Goal: Task Accomplishment & Management: Use online tool/utility

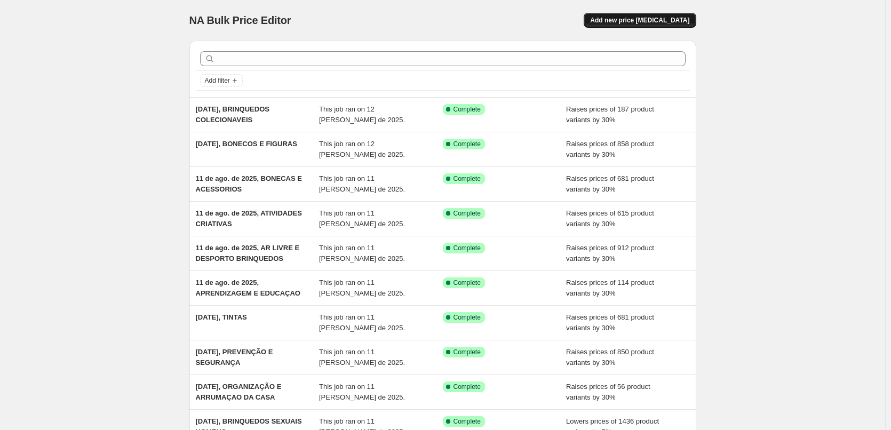
click at [623, 17] on span "Add new price change job" at bounding box center [639, 20] width 99 height 9
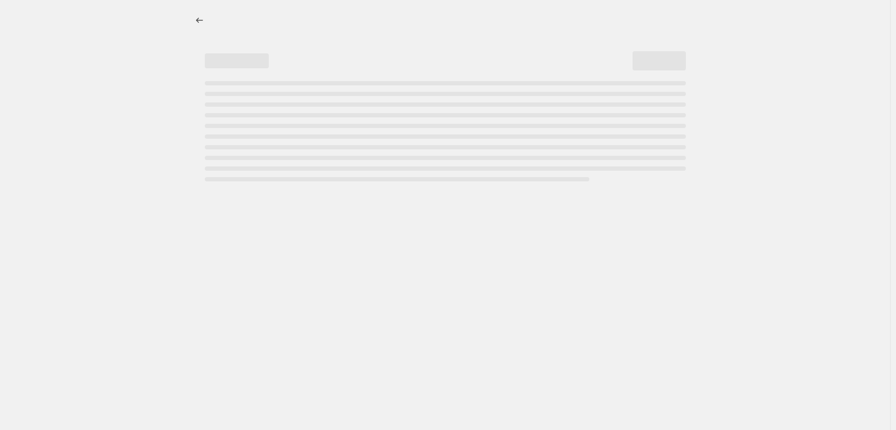
select select "percentage"
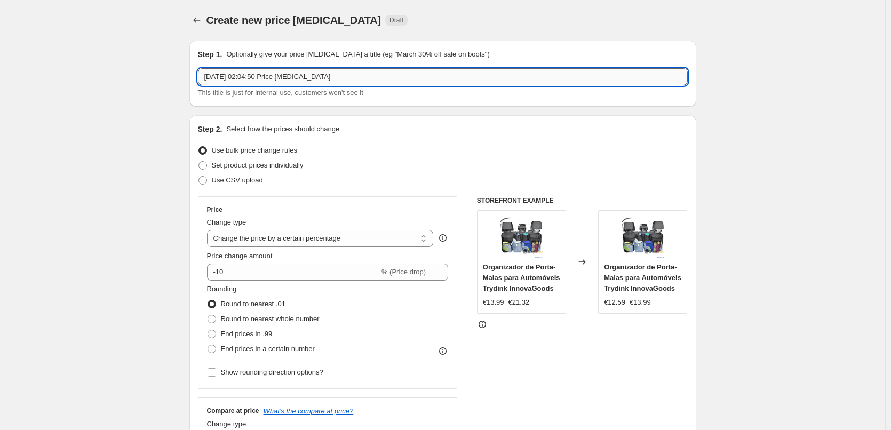
drag, startPoint x: 329, startPoint y: 76, endPoint x: 249, endPoint y: 75, distance: 80.1
click at [249, 75] on input "12/08/2025, 02:04:50 Price change job" at bounding box center [443, 76] width 490 height 17
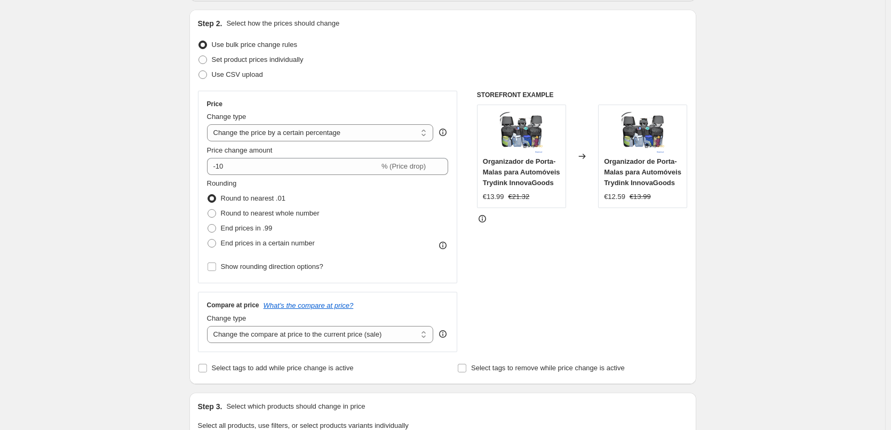
scroll to position [107, 0]
type input "12/08/2025, DIFARCES E ACESSÓRIOS"
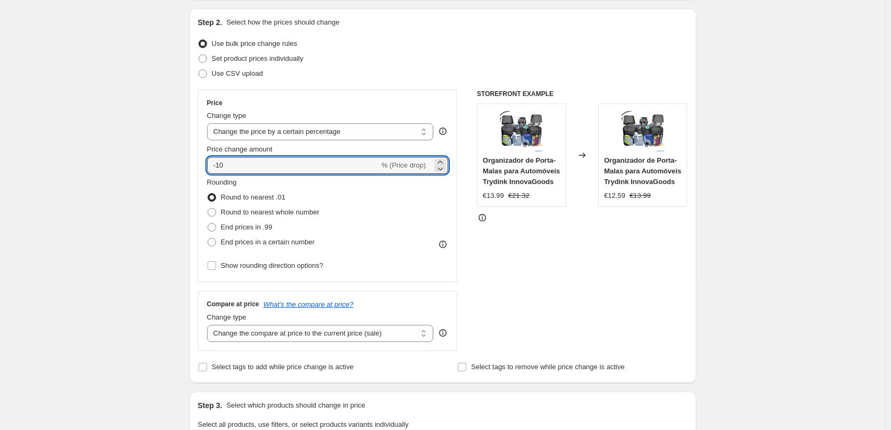
drag, startPoint x: 207, startPoint y: 165, endPoint x: 120, endPoint y: 161, distance: 86.5
click at [118, 162] on div "Create new price change job. This page is ready Create new price change job Dra…" at bounding box center [442, 435] width 885 height 1084
type input "30"
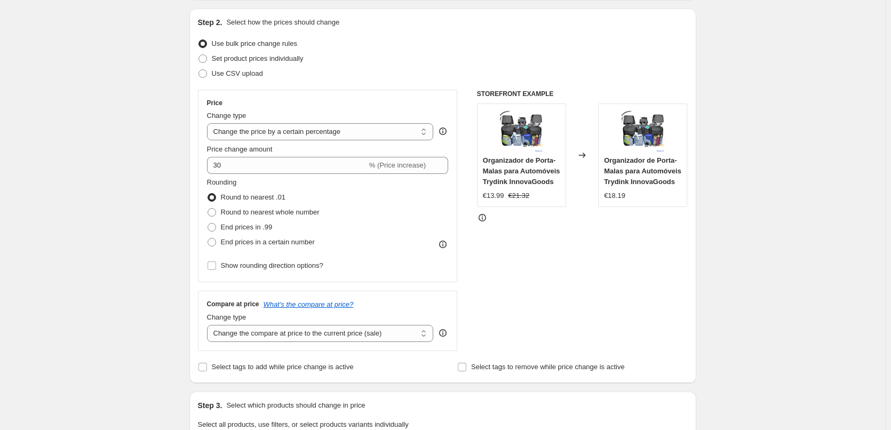
click at [124, 159] on div "Create new price change job. This page is ready Create new price change job Dra…" at bounding box center [442, 435] width 885 height 1084
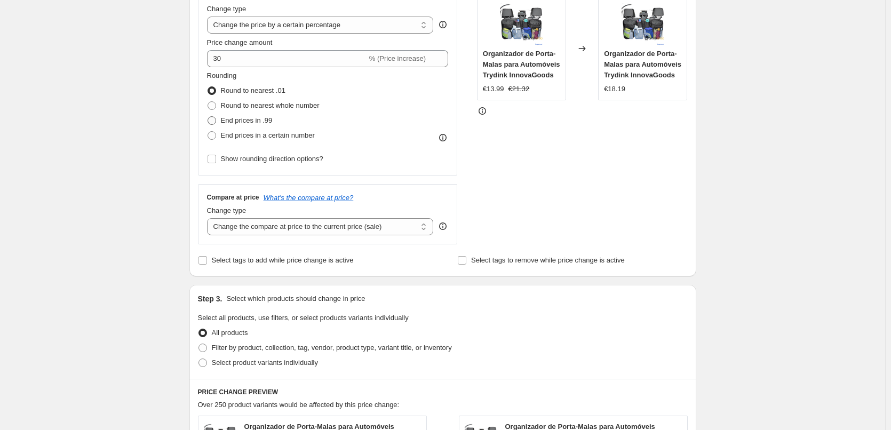
click at [225, 118] on span "End prices in .99" at bounding box center [247, 120] width 52 height 8
click at [208, 117] on input "End prices in .99" at bounding box center [208, 116] width 1 height 1
radio input "true"
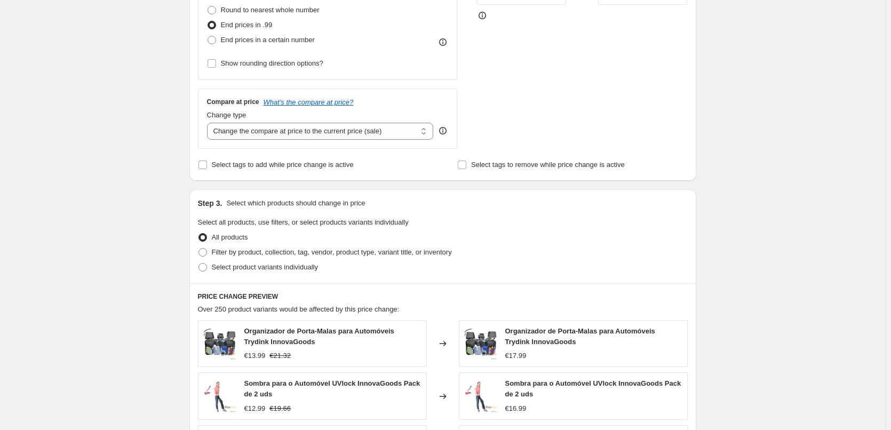
scroll to position [320, 0]
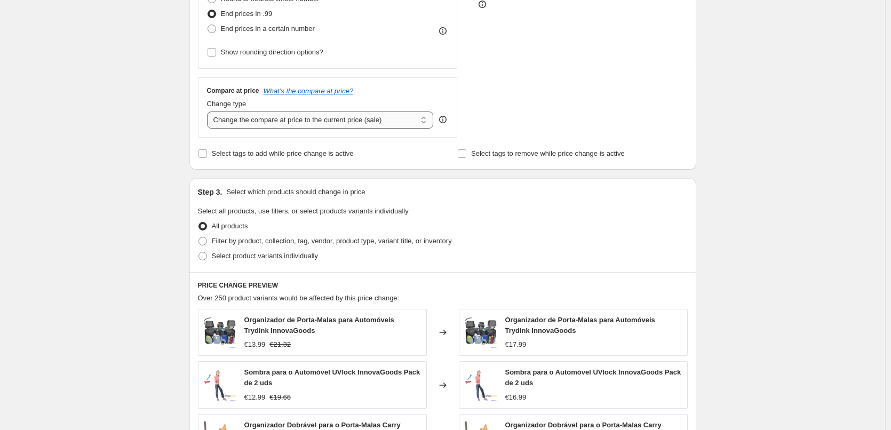
click at [349, 125] on select "Change the compare at price to the current price (sale) Change the compare at p…" at bounding box center [320, 120] width 227 height 17
select select "pp"
click at [209, 112] on select "Change the compare at price to the current price (sale) Change the compare at p…" at bounding box center [320, 120] width 227 height 17
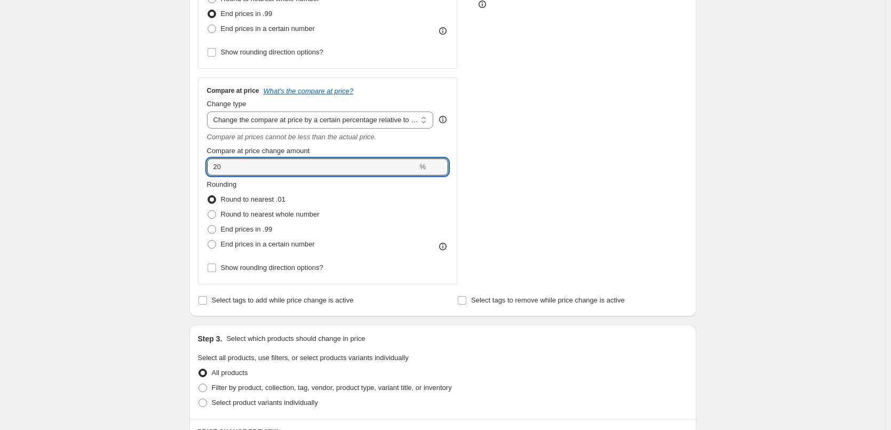
drag, startPoint x: 251, startPoint y: 168, endPoint x: 167, endPoint y: 169, distance: 83.8
click at [167, 169] on div "Create new price change job. This page is ready Create new price change job Dra…" at bounding box center [442, 295] width 885 height 1231
type input "100"
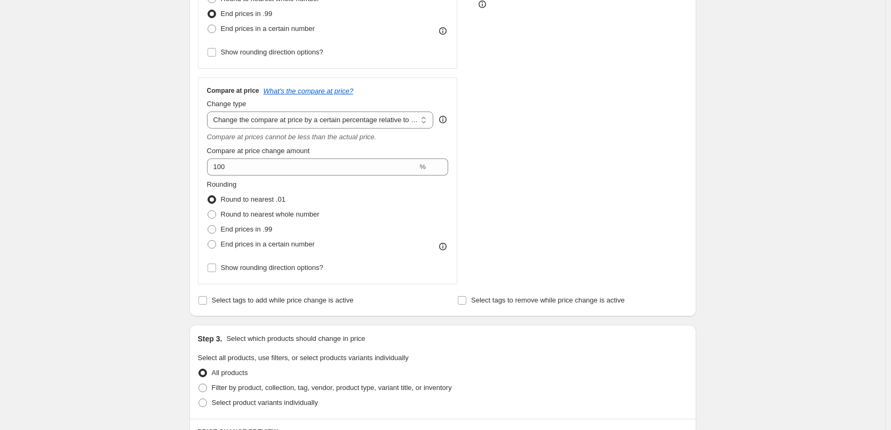
click at [165, 170] on div "Create new price change job. This page is ready Create new price change job Dra…" at bounding box center [442, 295] width 885 height 1231
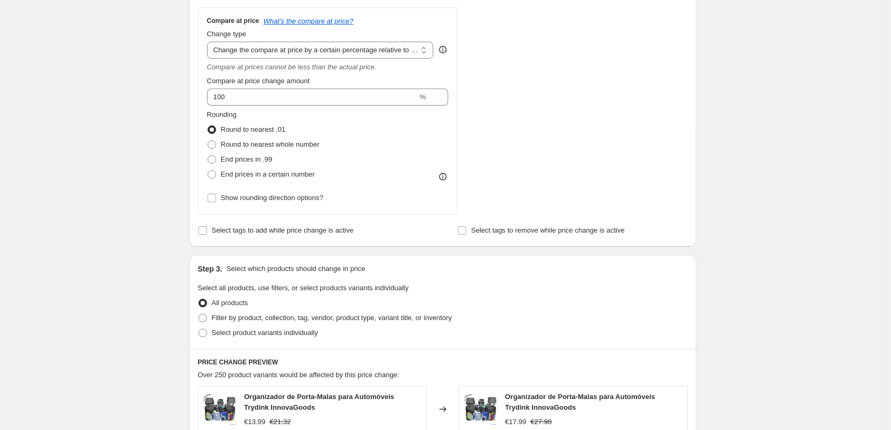
scroll to position [480, 0]
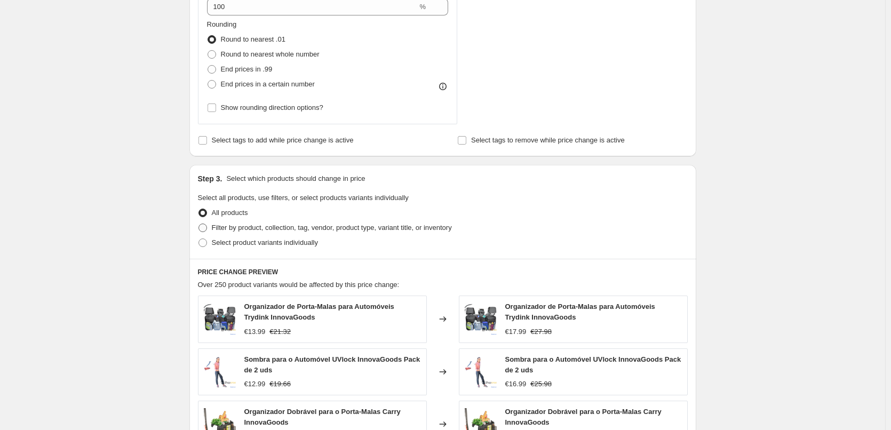
click at [339, 230] on span "Filter by product, collection, tag, vendor, product type, variant title, or inv…" at bounding box center [332, 228] width 240 height 8
click at [199, 224] on input "Filter by product, collection, tag, vendor, product type, variant title, or inv…" at bounding box center [199, 224] width 1 height 1
radio input "true"
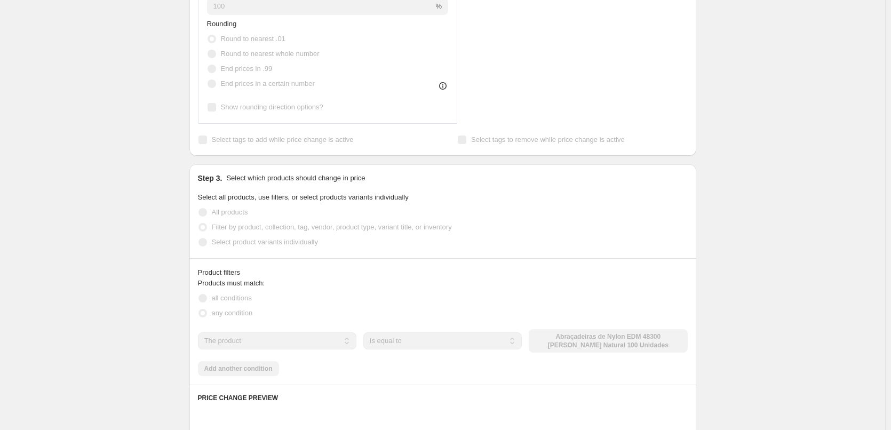
scroll to position [587, 0]
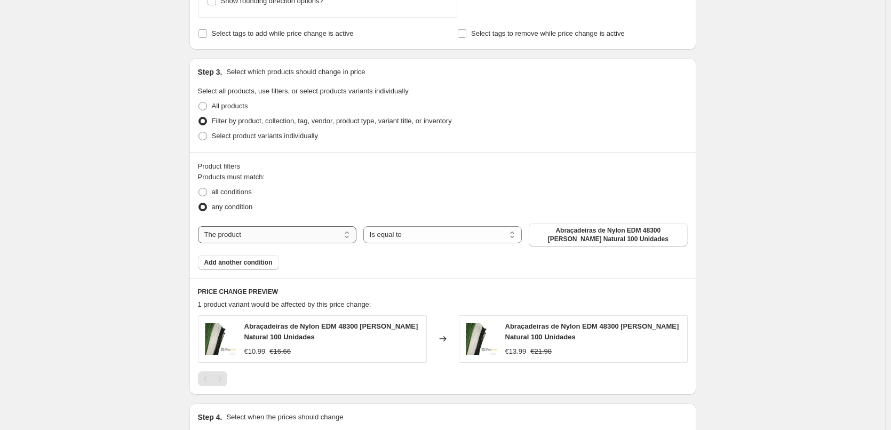
click at [243, 233] on select "The product The product's collection The product's vendor The product's status …" at bounding box center [277, 234] width 158 height 17
select select "collection"
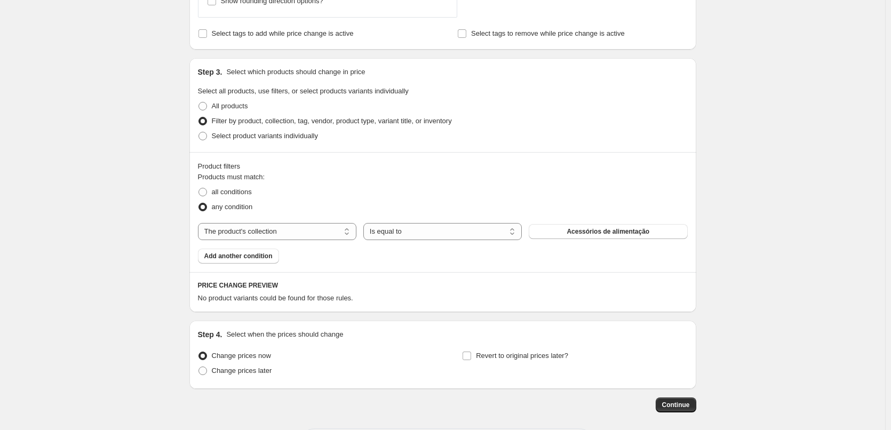
click at [564, 233] on button "Acessórios de alimentação" at bounding box center [608, 231] width 158 height 15
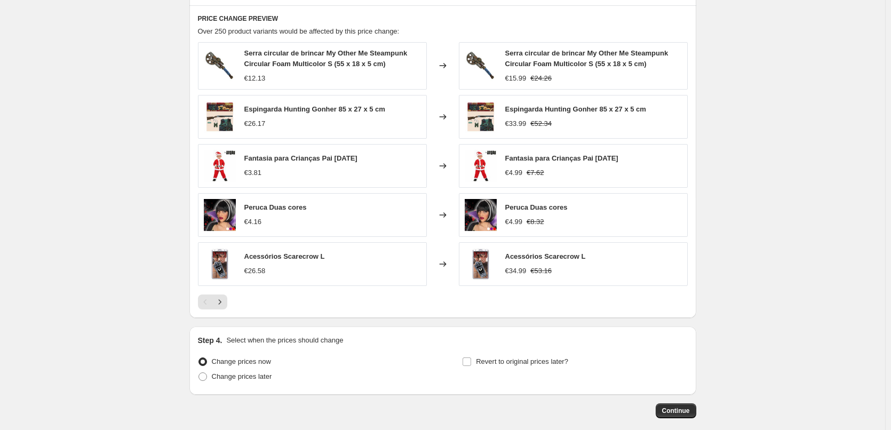
scroll to position [907, 0]
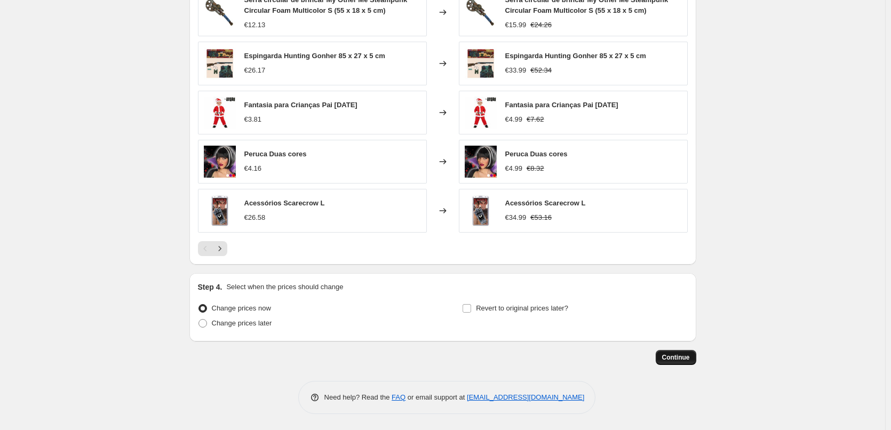
click at [676, 360] on span "Continue" at bounding box center [676, 357] width 28 height 9
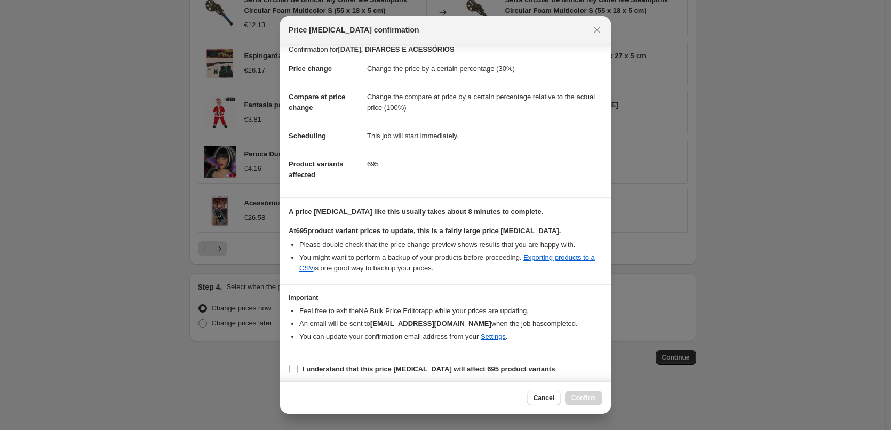
scroll to position [12, 0]
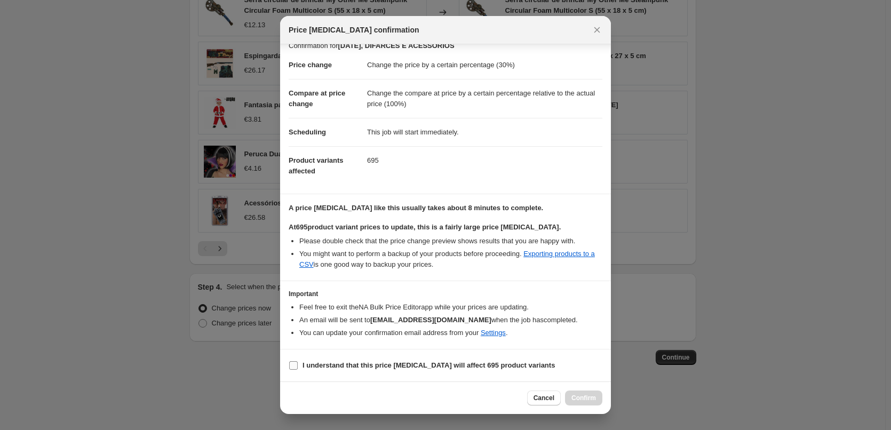
click at [293, 366] on input "I understand that this price change job will affect 695 product variants" at bounding box center [293, 365] width 9 height 9
checkbox input "true"
click at [596, 400] on button "Confirm" at bounding box center [583, 398] width 37 height 15
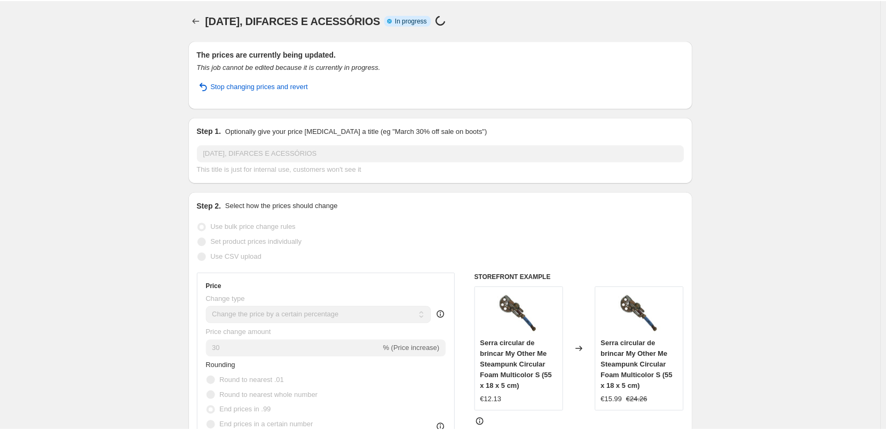
scroll to position [935, 0]
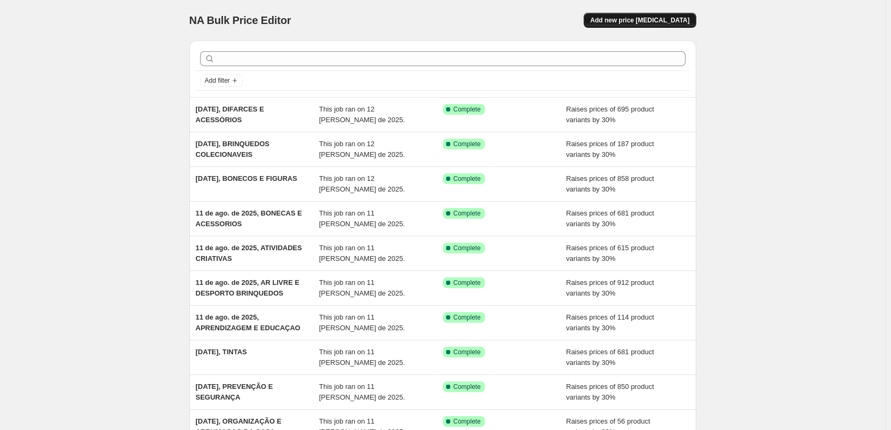
click at [654, 25] on button "Add new price [MEDICAL_DATA]" at bounding box center [640, 20] width 112 height 15
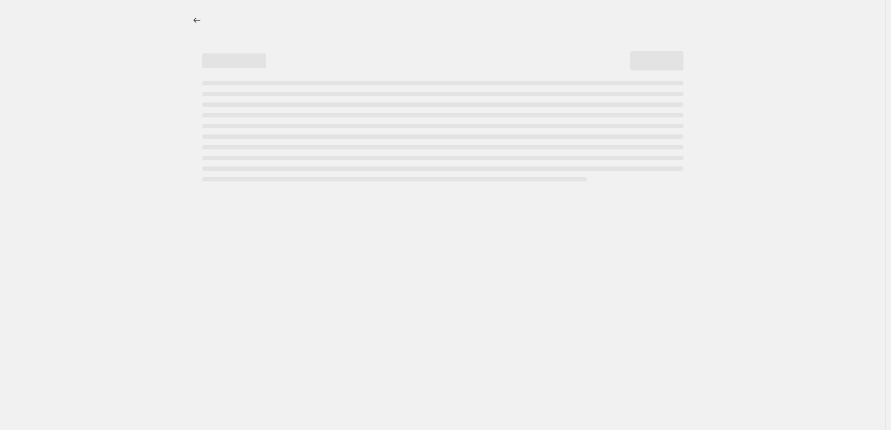
select select "percentage"
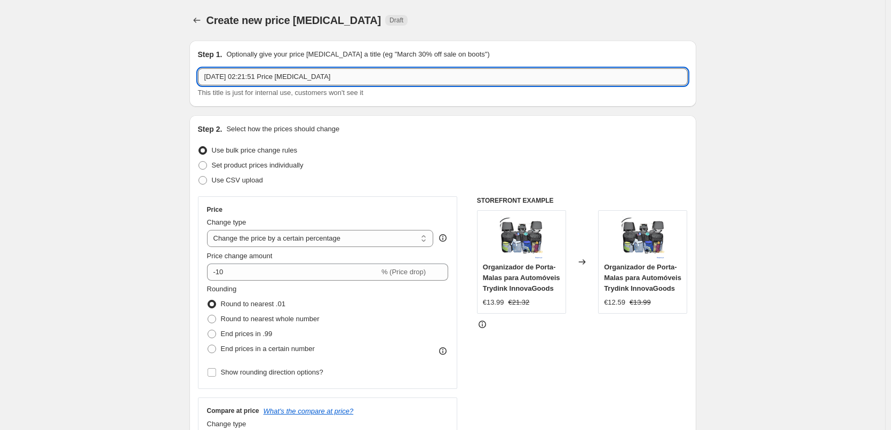
drag, startPoint x: 330, startPoint y: 84, endPoint x: 248, endPoint y: 85, distance: 82.7
click at [248, 85] on input "12/08/2025, 02:21:51 Price change job" at bounding box center [443, 76] width 490 height 17
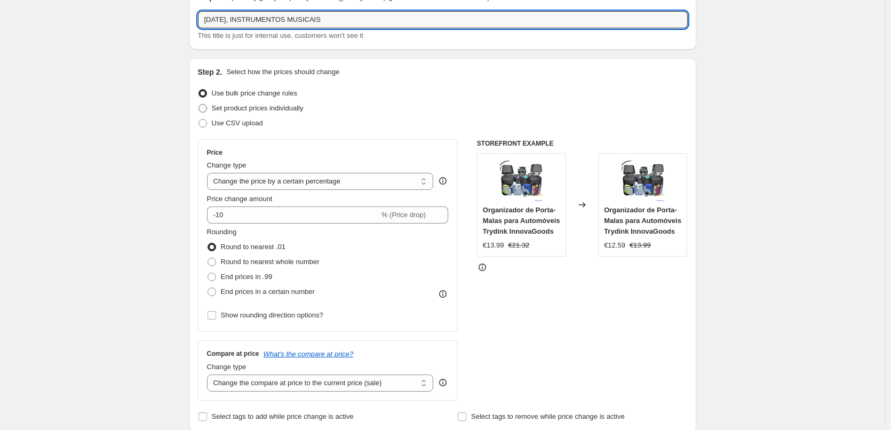
scroll to position [107, 0]
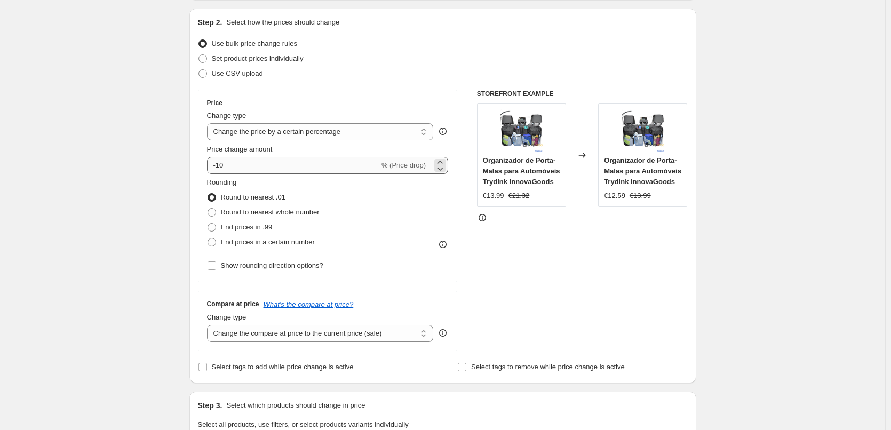
type input "[DATE], INSTRUMENTOS MUSICAIS"
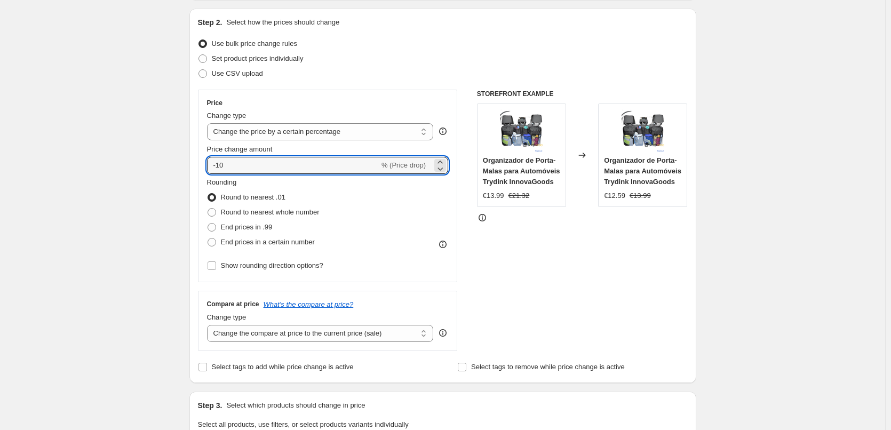
drag, startPoint x: 350, startPoint y: 164, endPoint x: 149, endPoint y: 169, distance: 200.2
click at [151, 175] on div "Create new price change job. This page is ready Create new price change job Dra…" at bounding box center [442, 435] width 885 height 1084
type input "30"
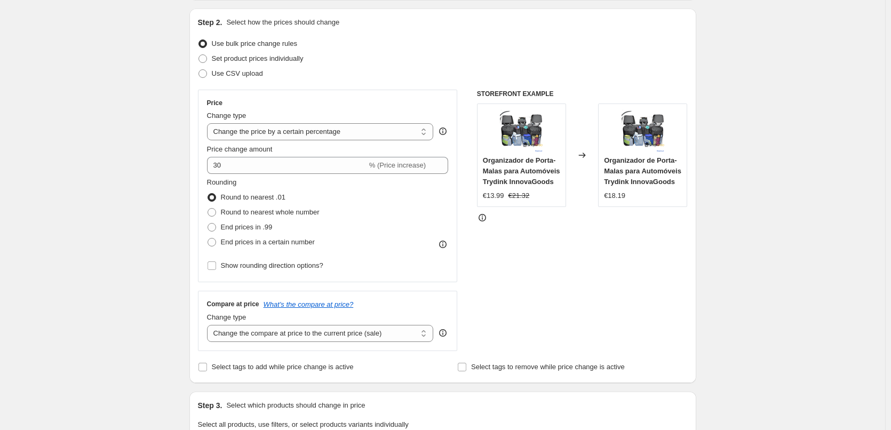
click at [178, 156] on div "Create new price change job. This page is ready Create new price change job Dra…" at bounding box center [442, 435] width 885 height 1084
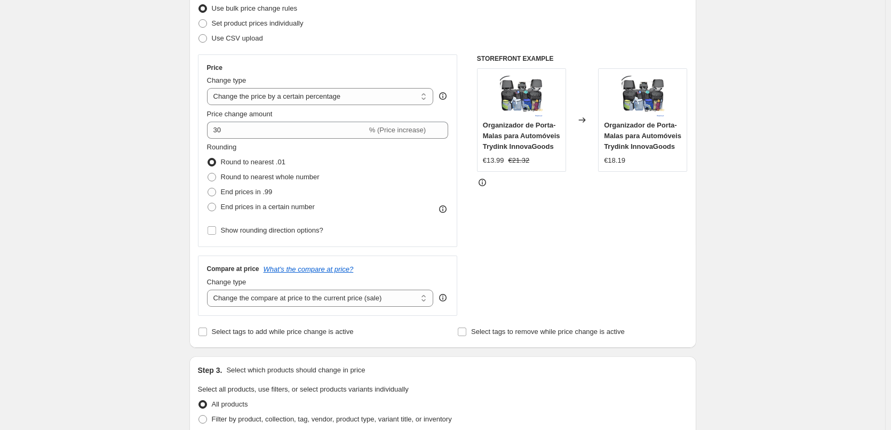
scroll to position [160, 0]
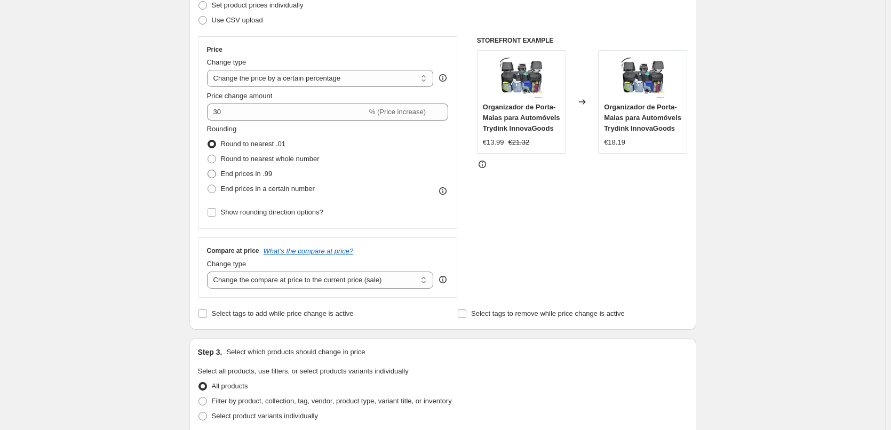
click at [217, 173] on span at bounding box center [212, 174] width 10 height 10
click at [208, 170] on input "End prices in .99" at bounding box center [208, 170] width 1 height 1
radio input "true"
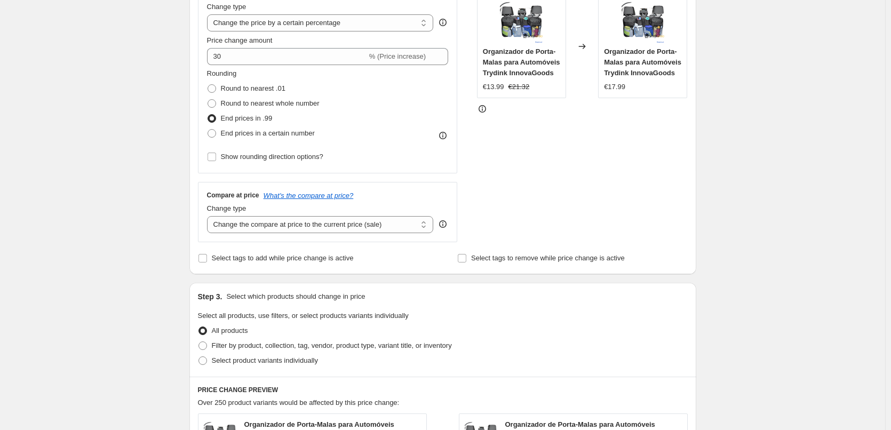
scroll to position [267, 0]
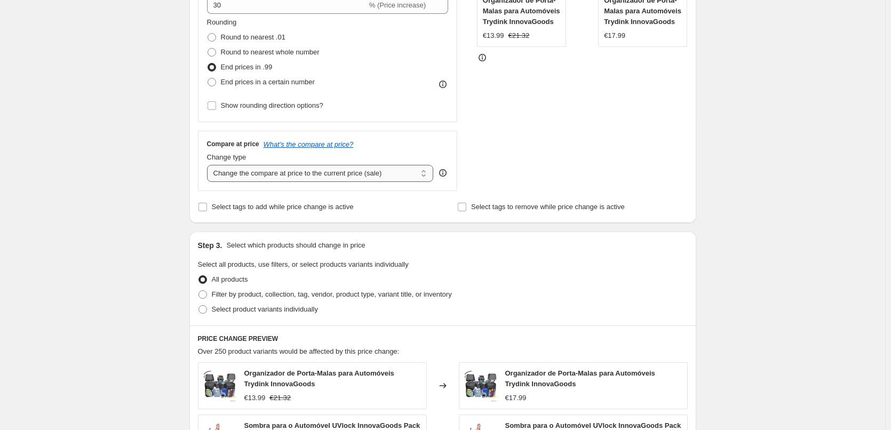
drag, startPoint x: 269, startPoint y: 171, endPoint x: 283, endPoint y: 177, distance: 14.6
click at [269, 171] on select "Change the compare at price to the current price (sale) Change the compare at p…" at bounding box center [320, 173] width 227 height 17
select select "pp"
click at [209, 165] on select "Change the compare at price to the current price (sale) Change the compare at p…" at bounding box center [320, 173] width 227 height 17
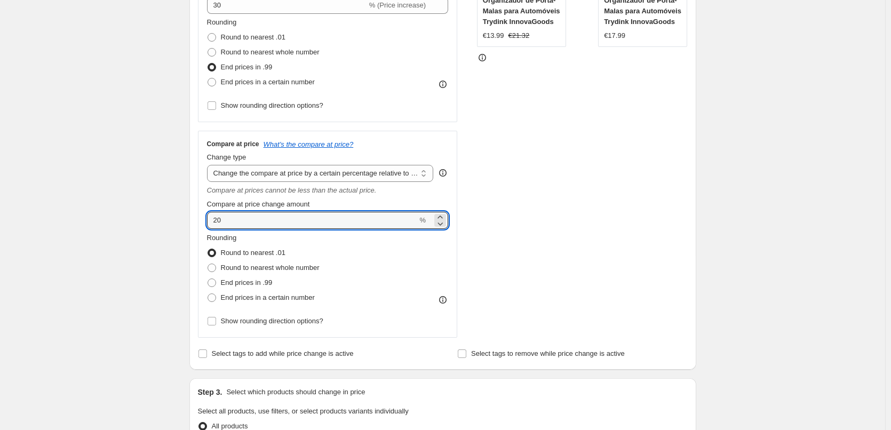
drag, startPoint x: 220, startPoint y: 216, endPoint x: 135, endPoint y: 216, distance: 85.4
click at [137, 216] on div "Create new price change job. This page is ready Create new price change job Dra…" at bounding box center [442, 348] width 885 height 1231
type input "100"
click at [162, 203] on div "Create new price change job. This page is ready Create new price change job Dra…" at bounding box center [442, 348] width 885 height 1231
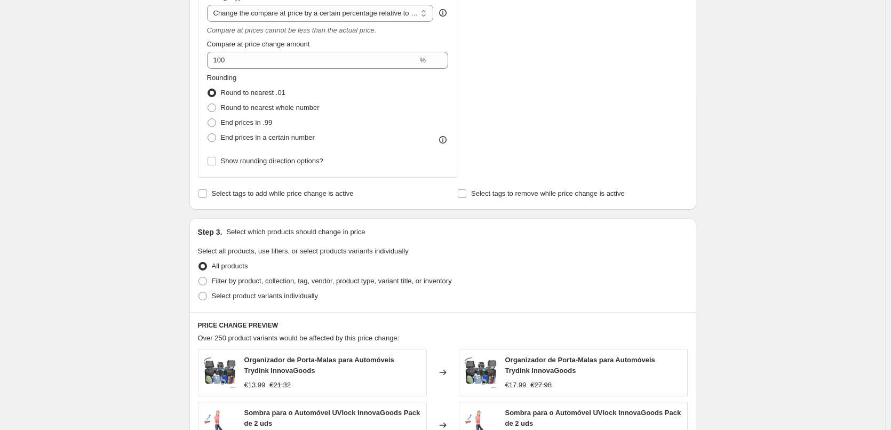
scroll to position [587, 0]
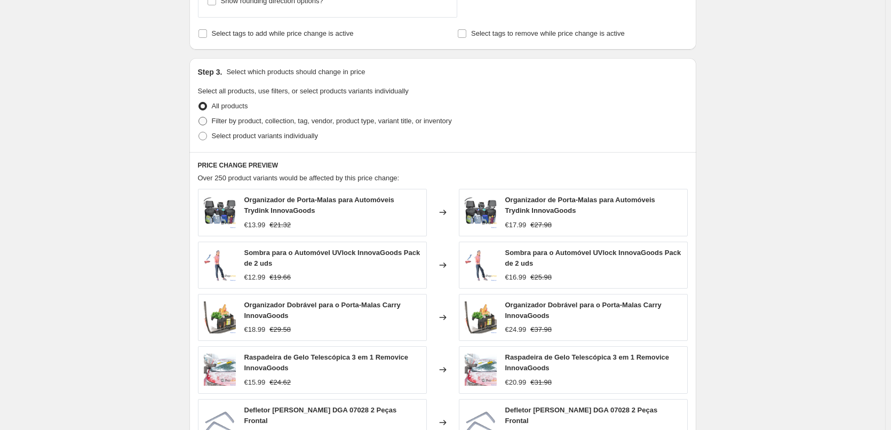
click at [297, 118] on span "Filter by product, collection, tag, vendor, product type, variant title, or inv…" at bounding box center [332, 121] width 240 height 8
click at [199, 117] on input "Filter by product, collection, tag, vendor, product type, variant title, or inv…" at bounding box center [199, 117] width 1 height 1
radio input "true"
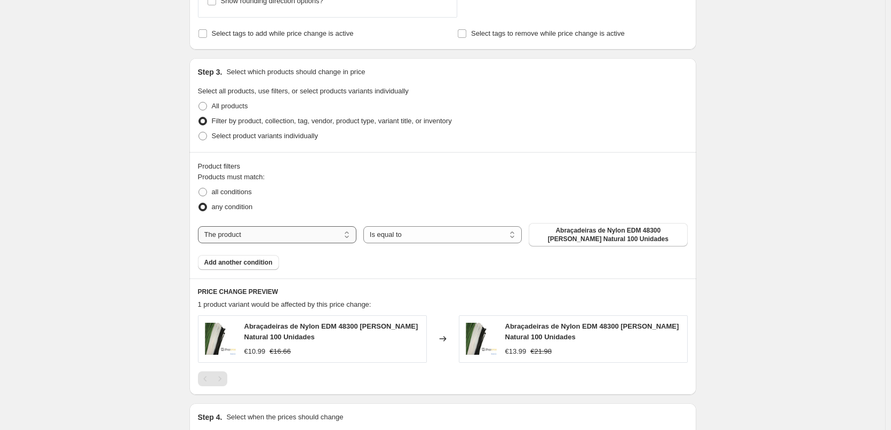
click at [321, 235] on select "The product The product's collection The product's vendor The product's status …" at bounding box center [277, 234] width 158 height 17
select select "collection"
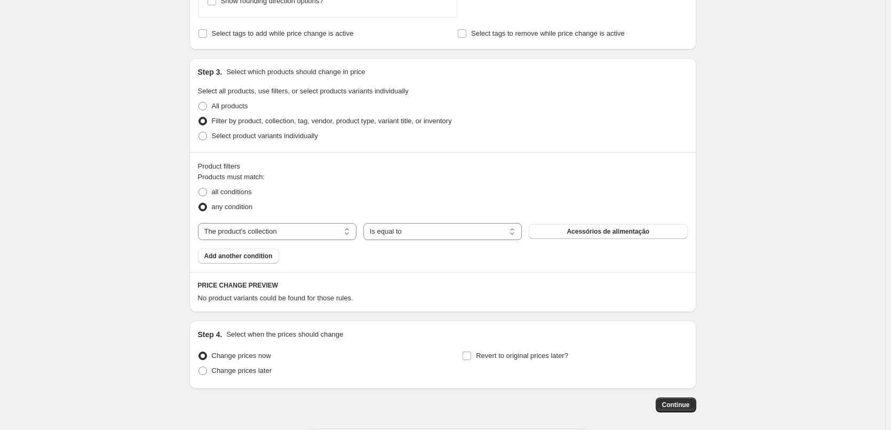
click at [568, 232] on button "Acessórios de alimentação" at bounding box center [608, 231] width 158 height 15
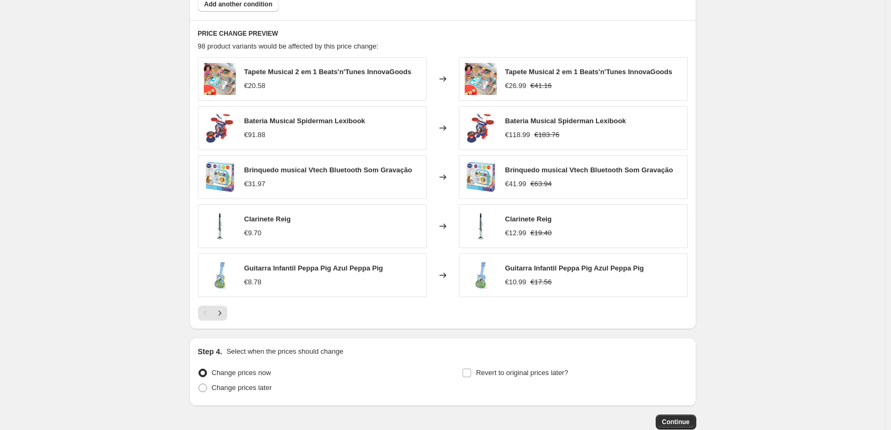
scroll to position [903, 0]
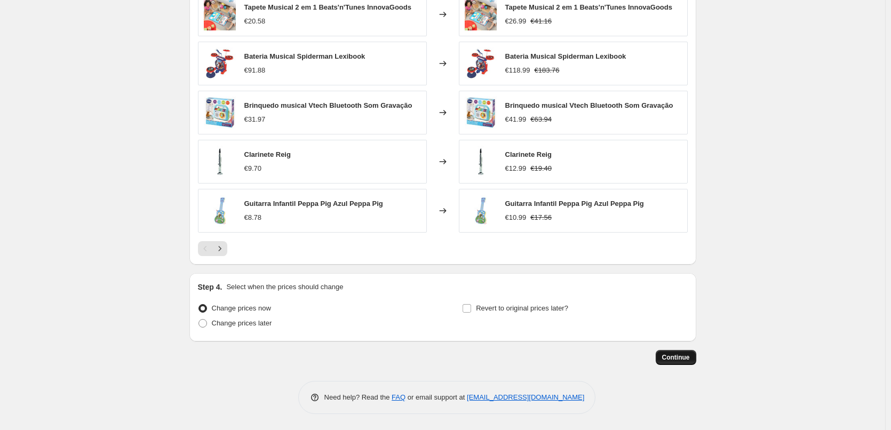
click at [678, 355] on span "Continue" at bounding box center [676, 357] width 28 height 9
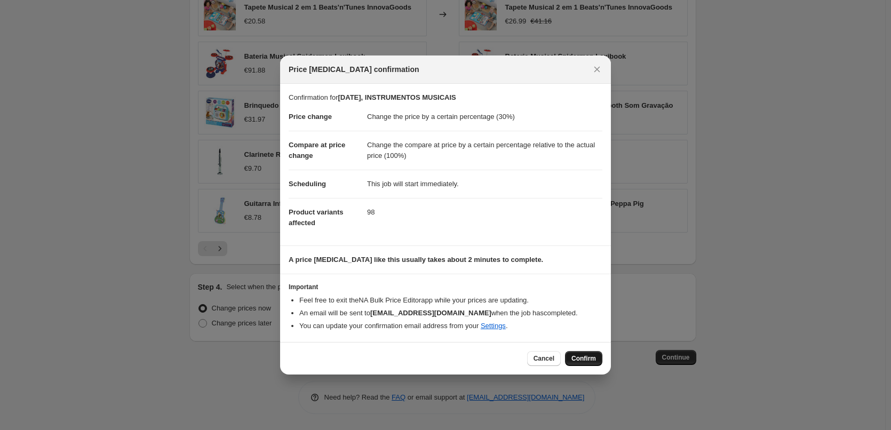
click at [579, 353] on button "Confirm" at bounding box center [583, 358] width 37 height 15
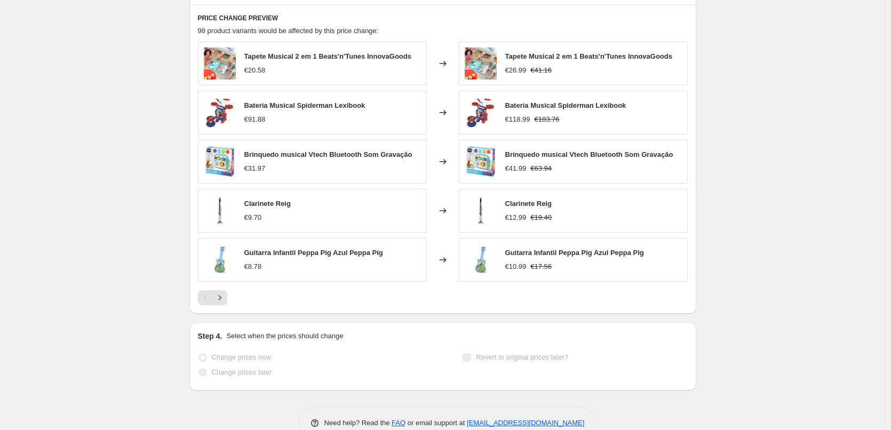
scroll to position [931, 0]
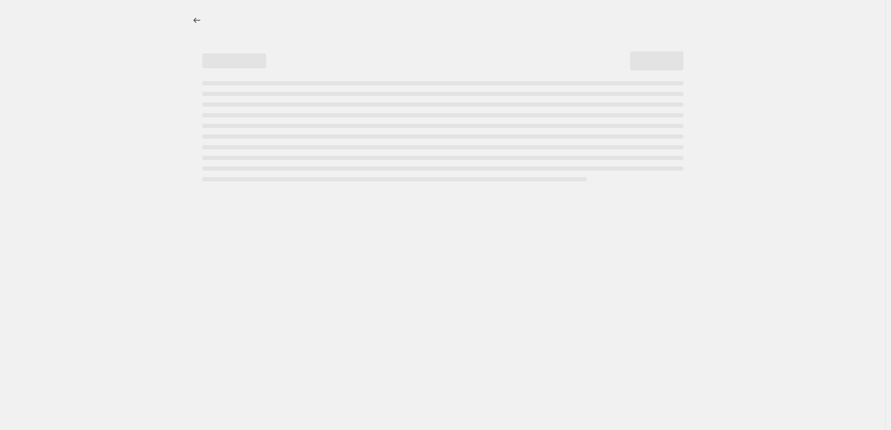
select select "percentage"
select select "pp"
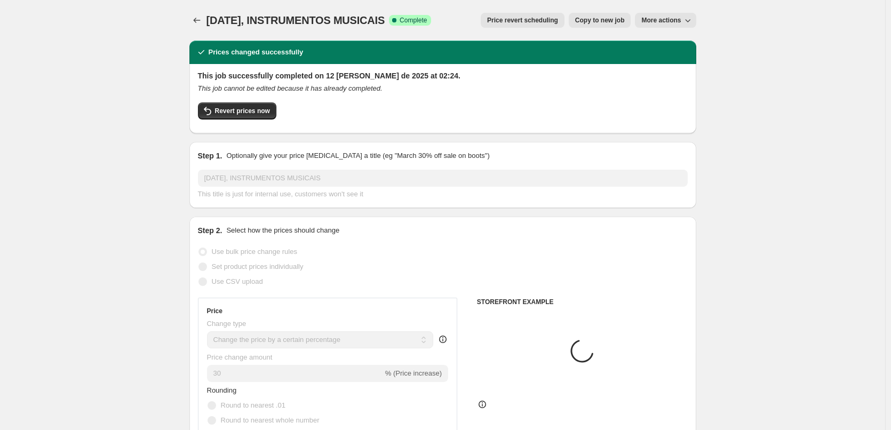
select select "collection"
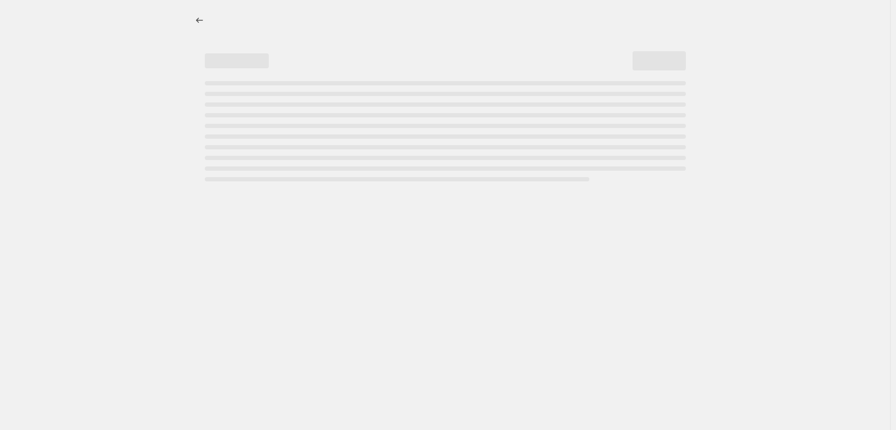
select select "percentage"
select select "pp"
select select "collection"
